Goal: Information Seeking & Learning: Learn about a topic

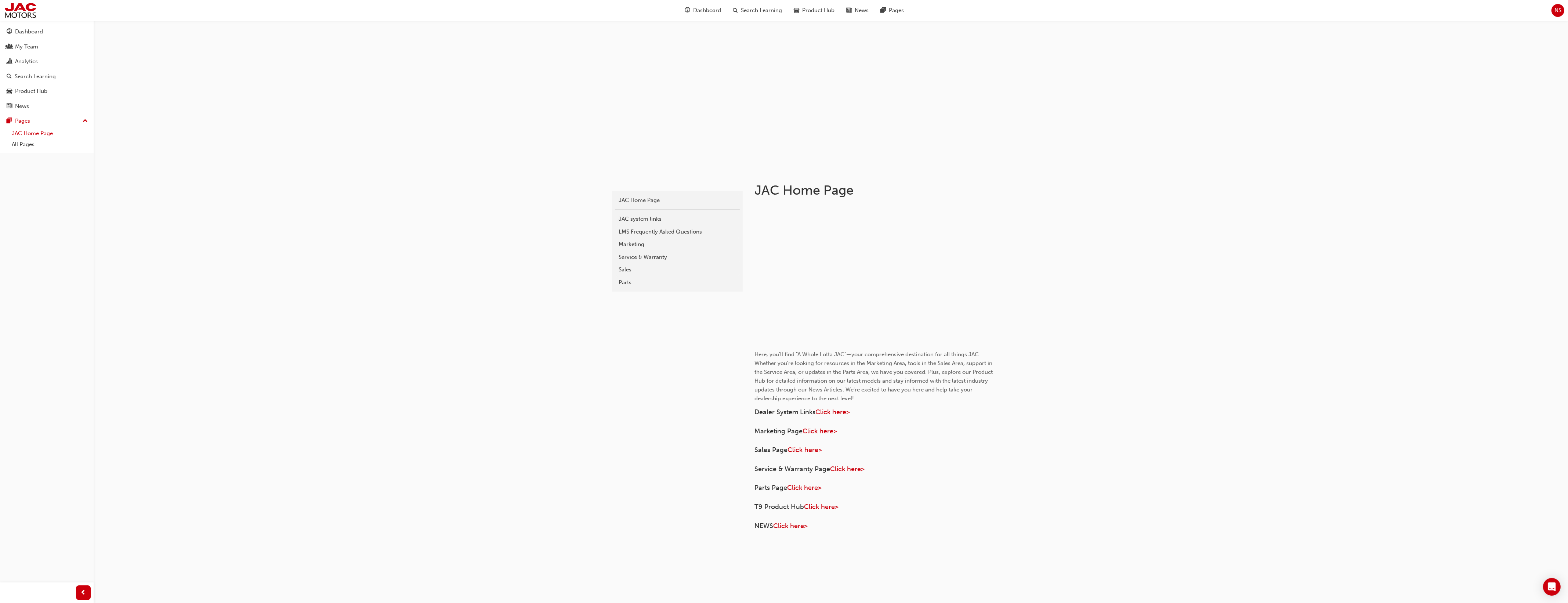
click at [35, 138] on link "JAC Home Page" at bounding box center [50, 133] width 82 height 12
click at [670, 256] on div "Service & Warranty" at bounding box center [677, 257] width 117 height 9
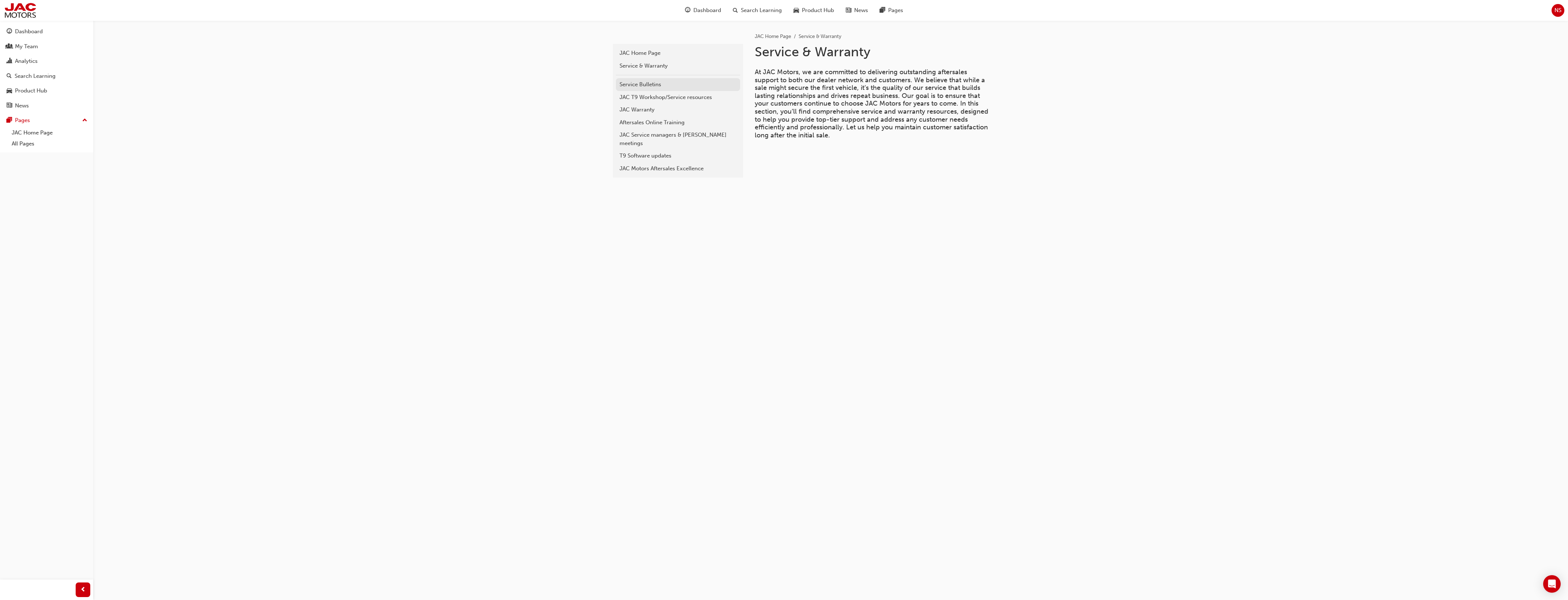
click at [654, 85] on div "Service Bulletins" at bounding box center [678, 85] width 117 height 9
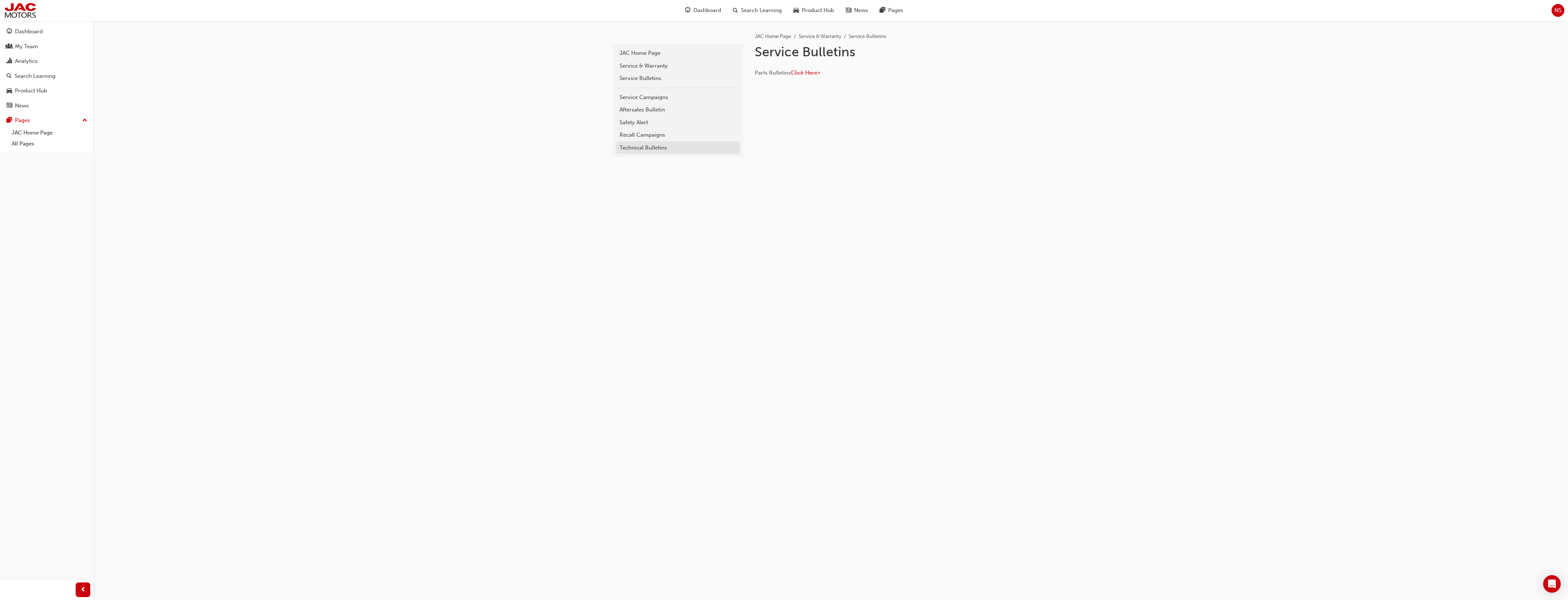
click at [643, 145] on div "Technical Bulletins" at bounding box center [678, 148] width 117 height 9
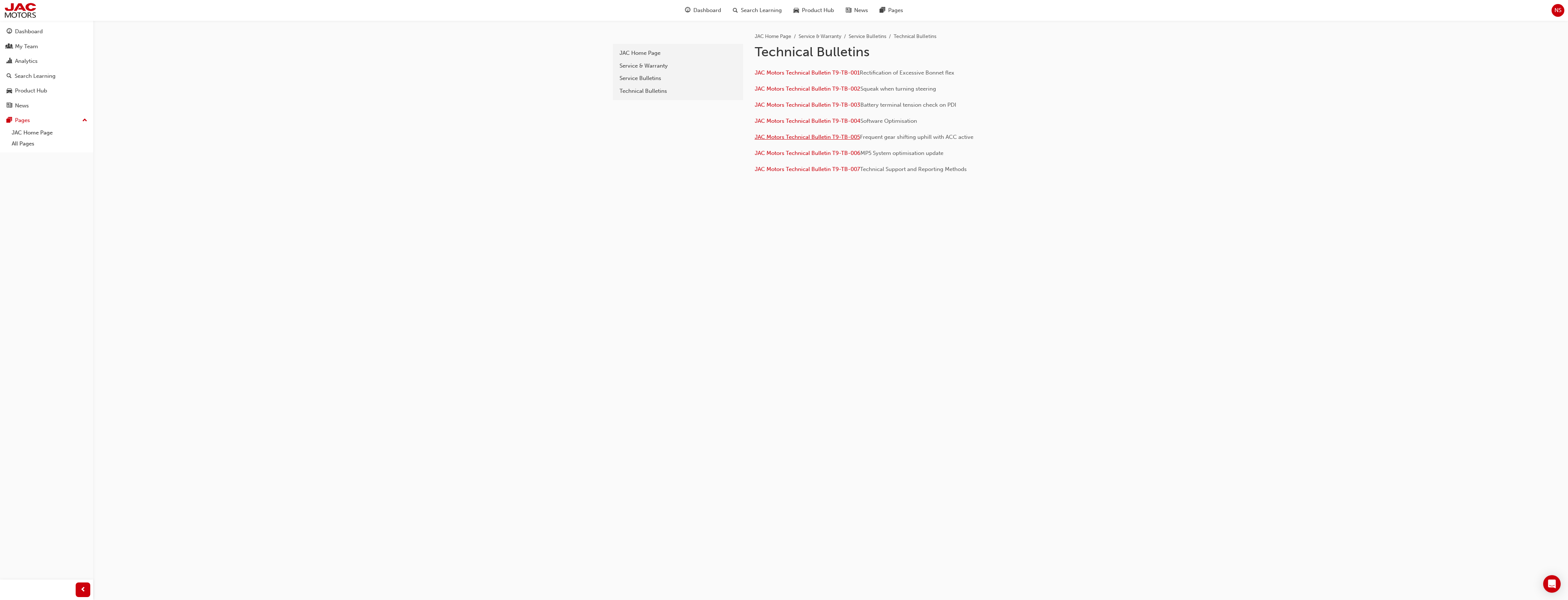
click at [854, 136] on span "JAC Motors Technical Bulletin T9-TB-005" at bounding box center [807, 137] width 105 height 7
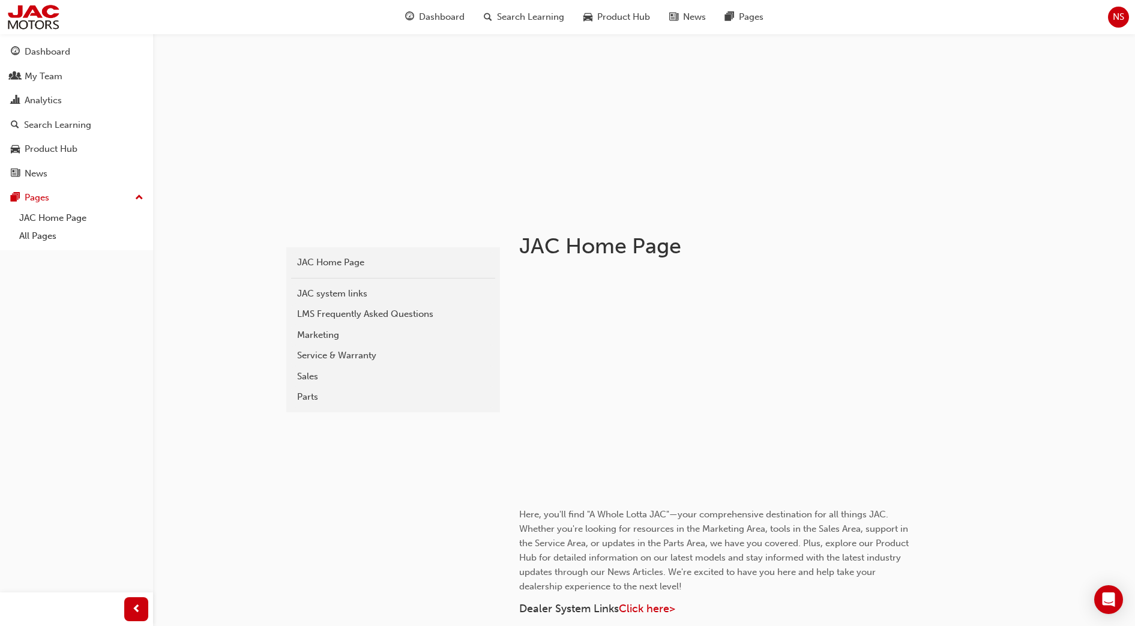
scroll to position [65, 0]
click at [355, 363] on link "Service & Warranty" at bounding box center [393, 355] width 204 height 21
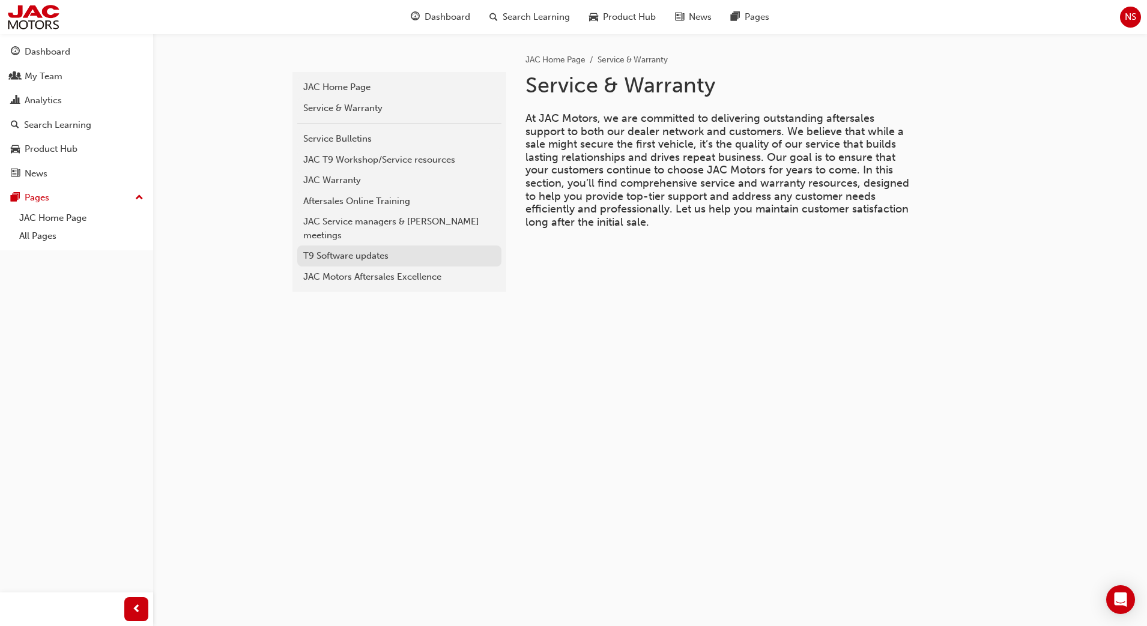
click at [369, 249] on div "T9 Software updates" at bounding box center [399, 256] width 192 height 14
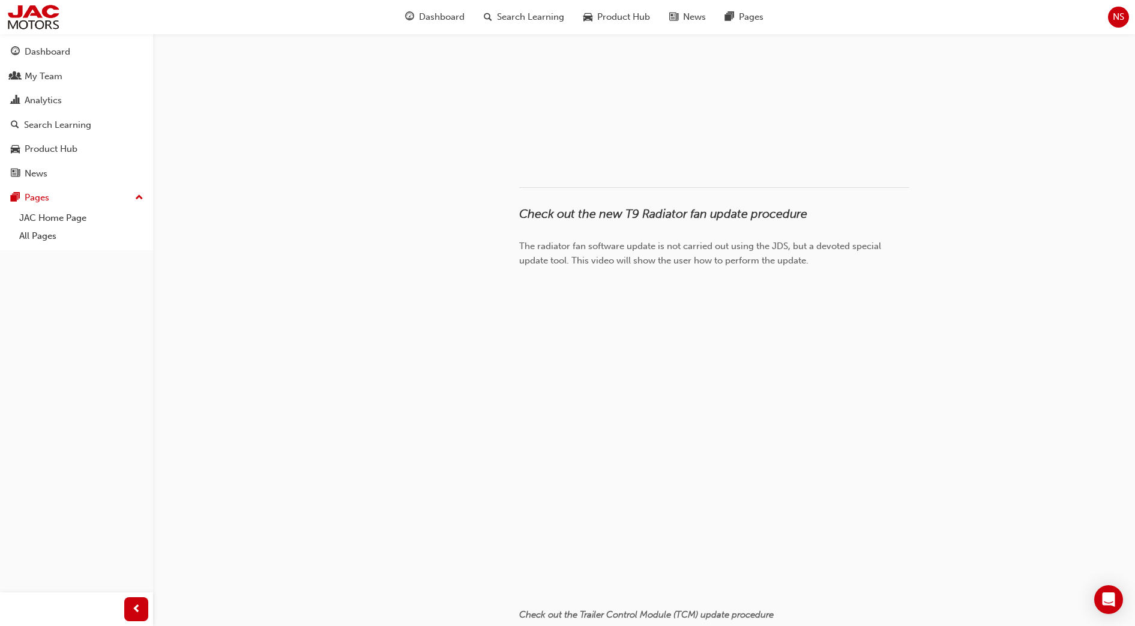
scroll to position [961, 0]
